Goal: Transaction & Acquisition: Purchase product/service

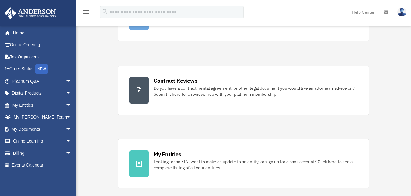
scroll to position [91, 0]
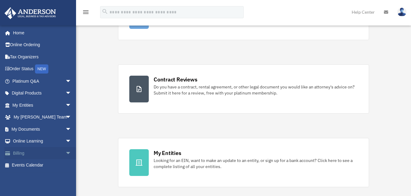
click at [23, 152] on link "Billing arrow_drop_down" at bounding box center [42, 153] width 76 height 12
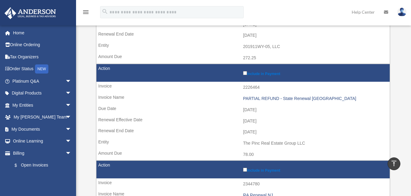
scroll to position [243, 0]
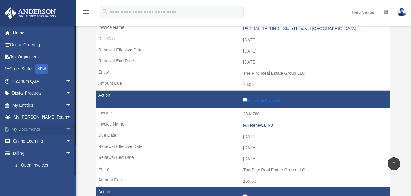
click at [33, 130] on link "My Documents arrow_drop_down" at bounding box center [42, 129] width 76 height 12
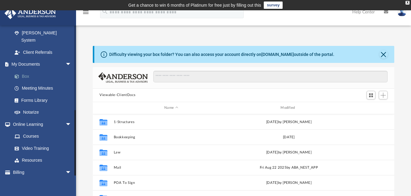
scroll to position [189, 0]
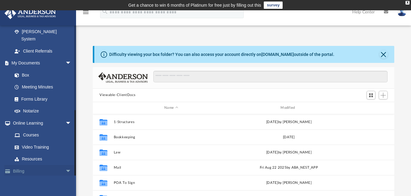
click at [41, 165] on link "Billing arrow_drop_down" at bounding box center [42, 171] width 76 height 12
click at [65, 165] on span "arrow_drop_down" at bounding box center [71, 171] width 12 height 12
click at [65, 165] on span "arrow_drop_up" at bounding box center [71, 171] width 12 height 12
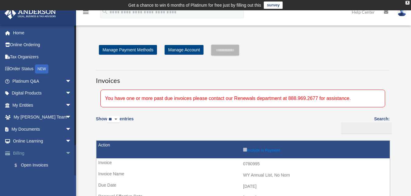
click at [65, 153] on span "arrow_drop_down" at bounding box center [71, 153] width 12 height 12
click at [65, 153] on span "arrow_drop_up" at bounding box center [71, 153] width 12 height 12
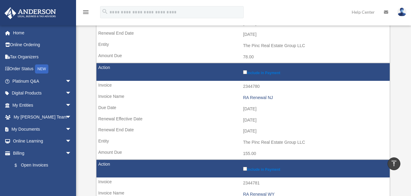
scroll to position [274, 0]
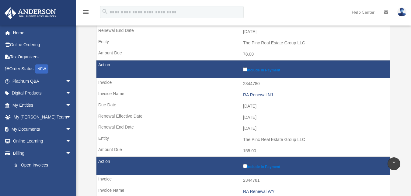
click at [260, 71] on label "Include in Payment" at bounding box center [315, 69] width 144 height 6
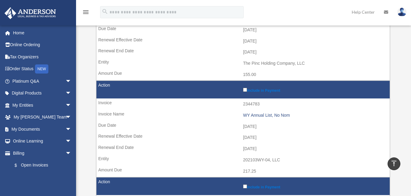
scroll to position [243, 0]
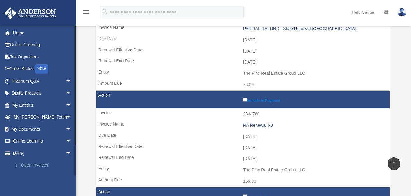
click at [31, 162] on link "$ Open Invoices" at bounding box center [45, 165] width 72 height 12
